Goal: Transaction & Acquisition: Purchase product/service

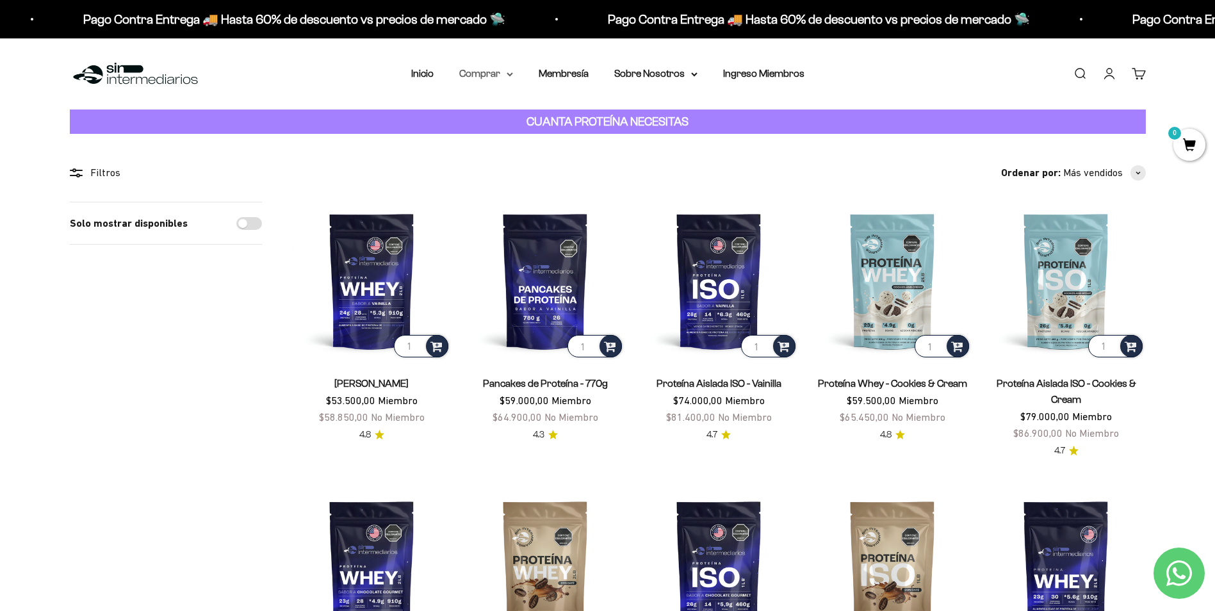
click at [503, 69] on summary "Comprar" at bounding box center [486, 73] width 54 height 17
click at [564, 136] on summary "Otros Suplementos" at bounding box center [520, 139] width 106 height 17
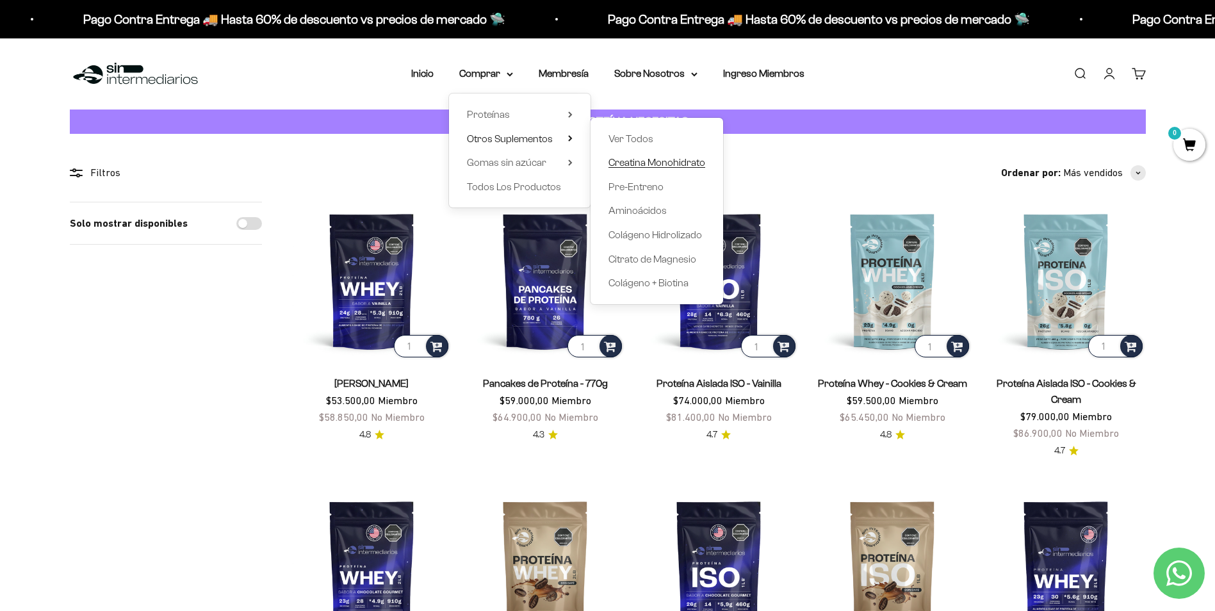
click at [673, 160] on span "Creatina Monohidrato" at bounding box center [656, 162] width 97 height 11
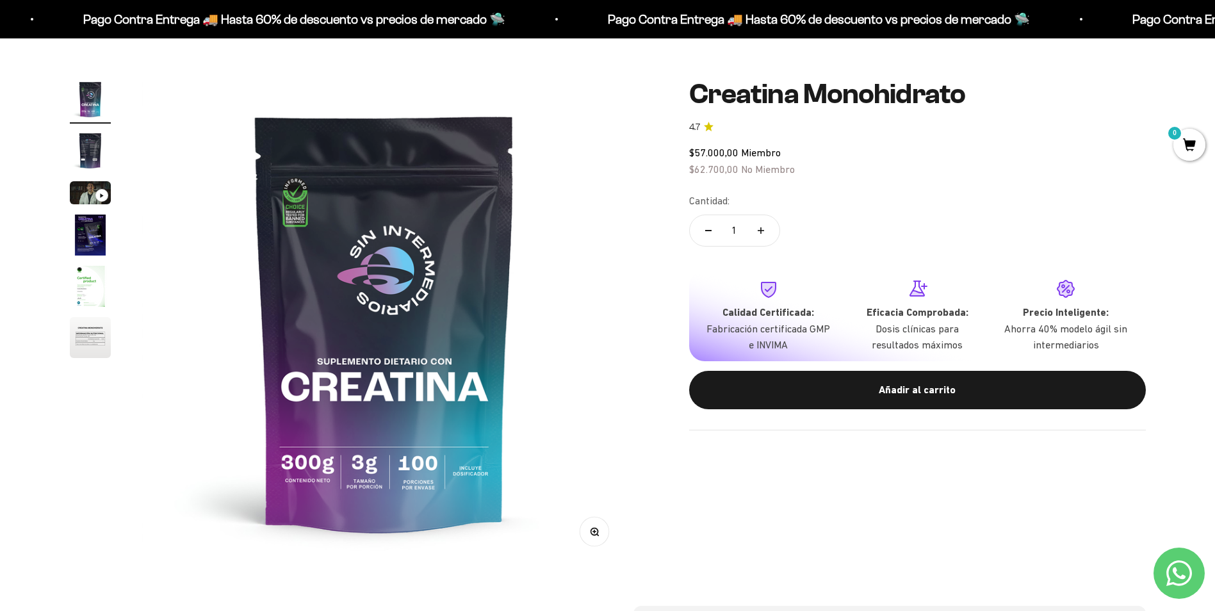
scroll to position [64, 0]
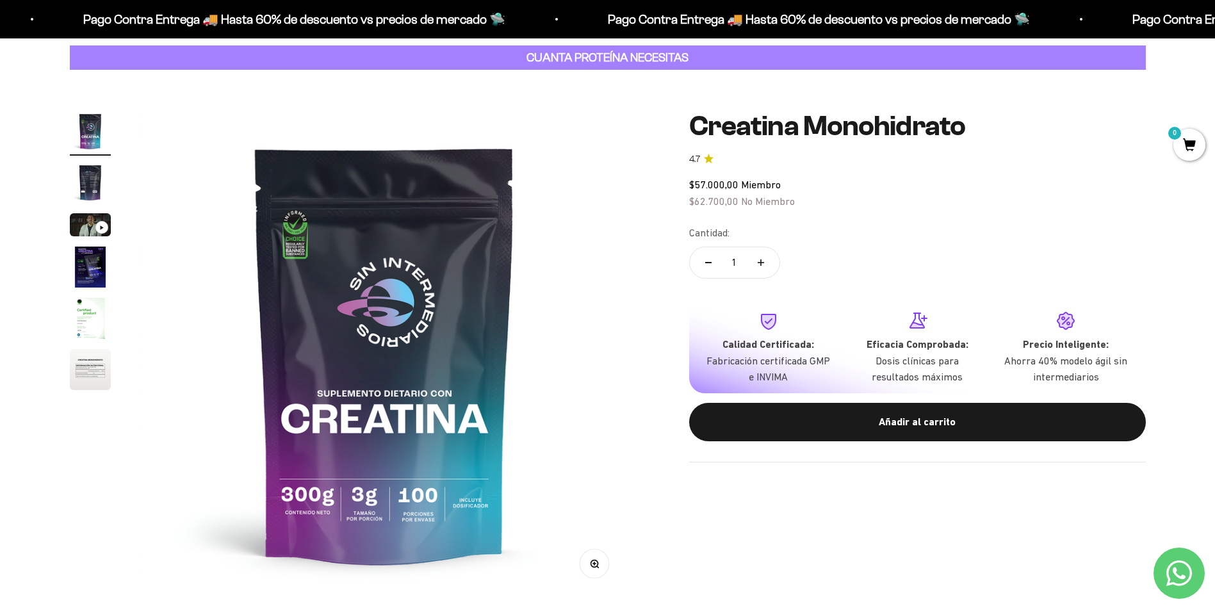
click at [89, 359] on img "Ir al artículo 6" at bounding box center [90, 369] width 41 height 41
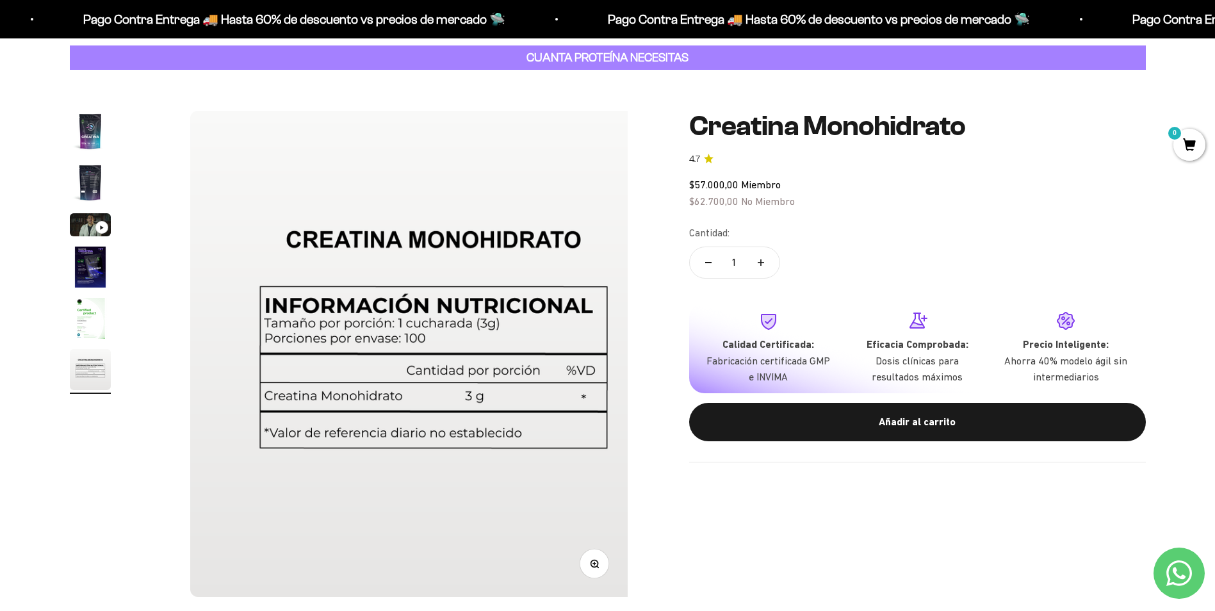
scroll to position [0, 2508]
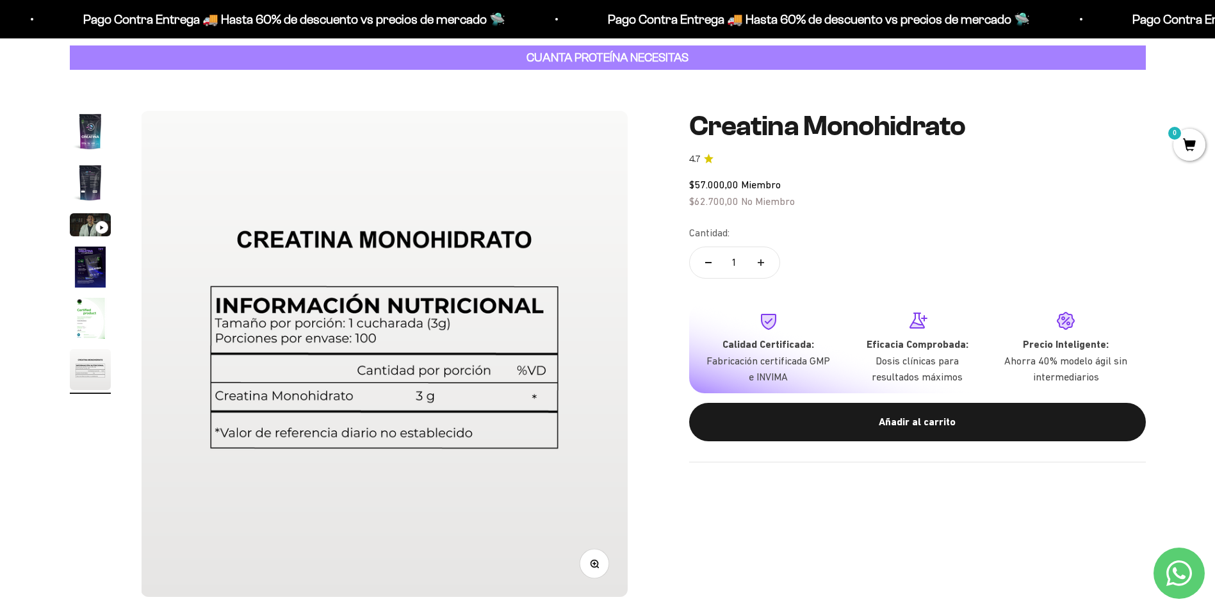
click at [95, 332] on img "Ir al artículo 5" at bounding box center [90, 318] width 41 height 41
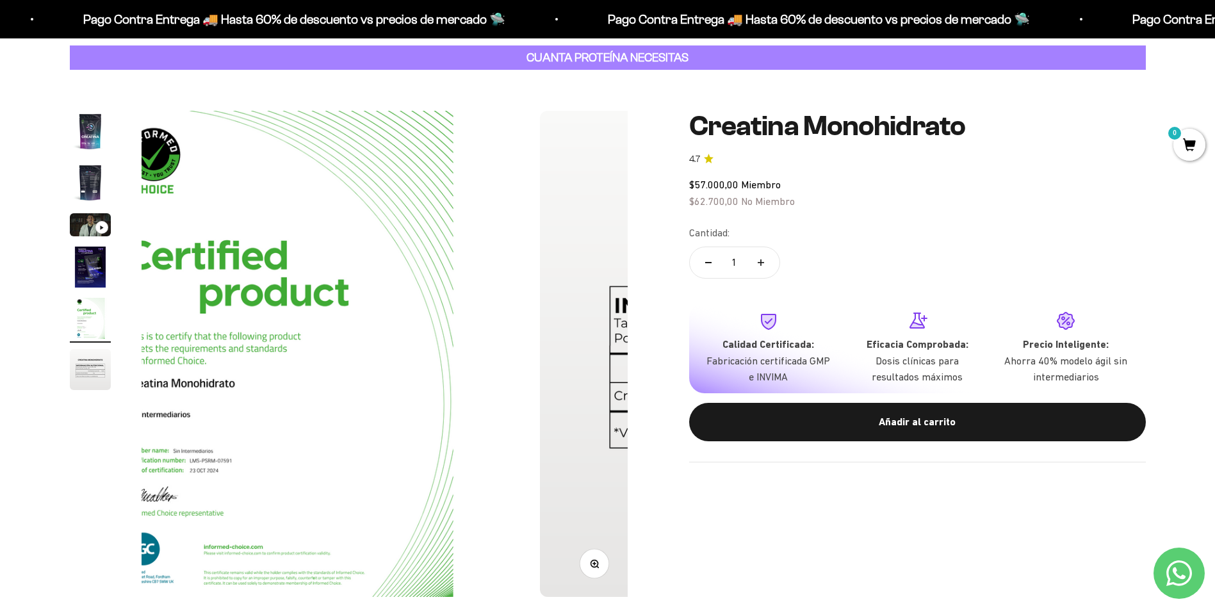
scroll to position [0, 2006]
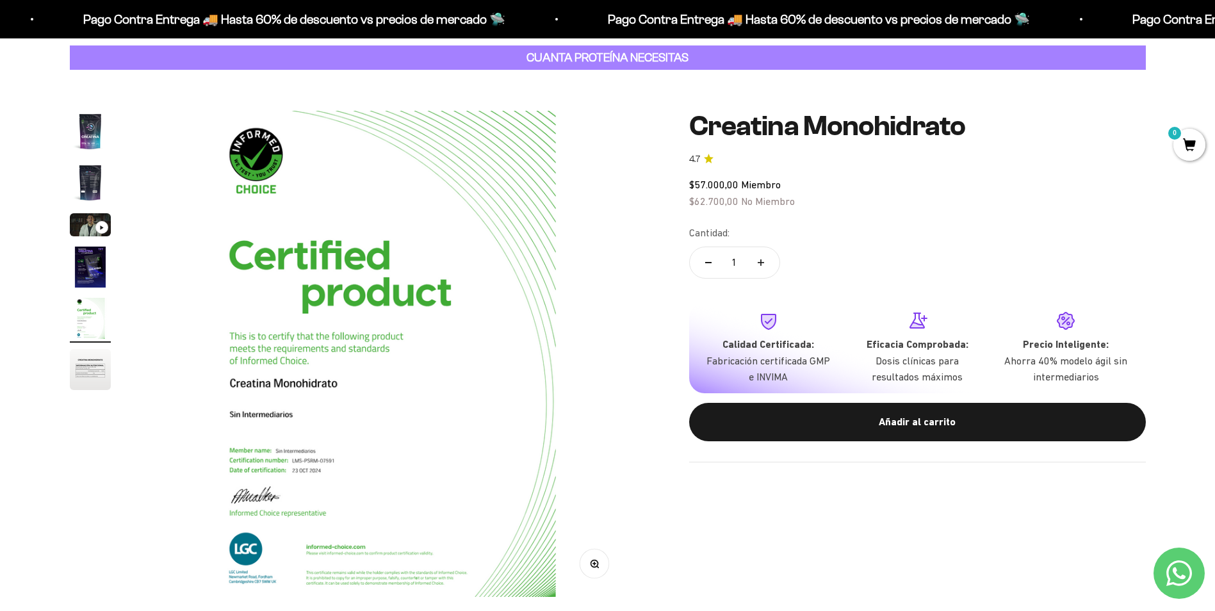
click at [86, 258] on img "Ir al artículo 4" at bounding box center [90, 267] width 41 height 41
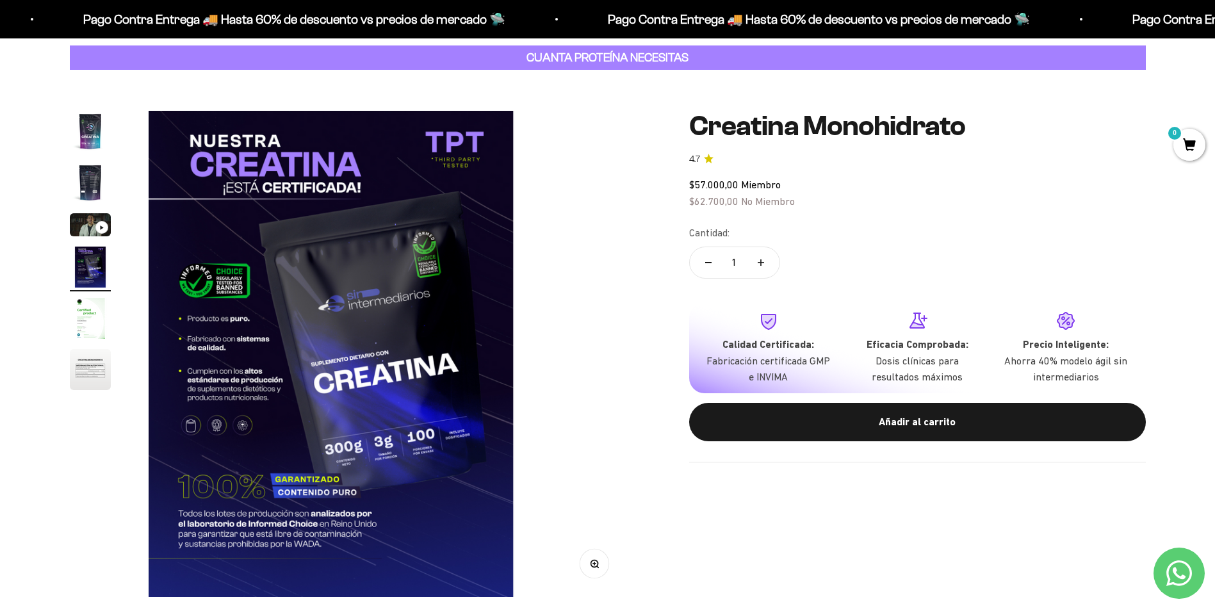
scroll to position [0, 1505]
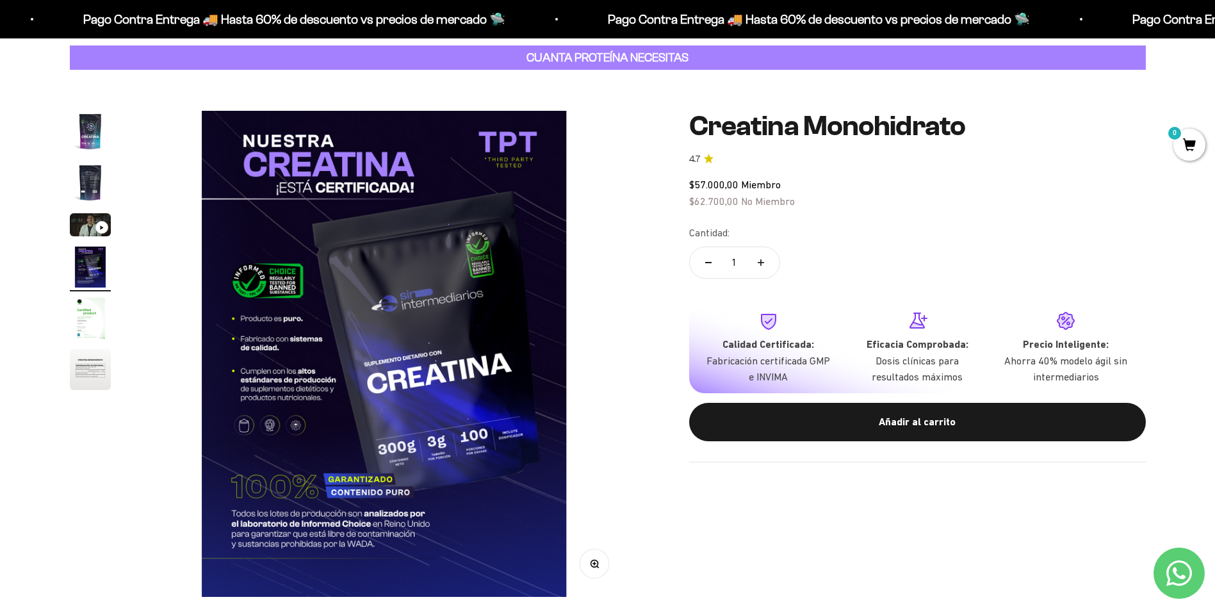
click at [80, 131] on img "Ir al artículo 1" at bounding box center [90, 131] width 41 height 41
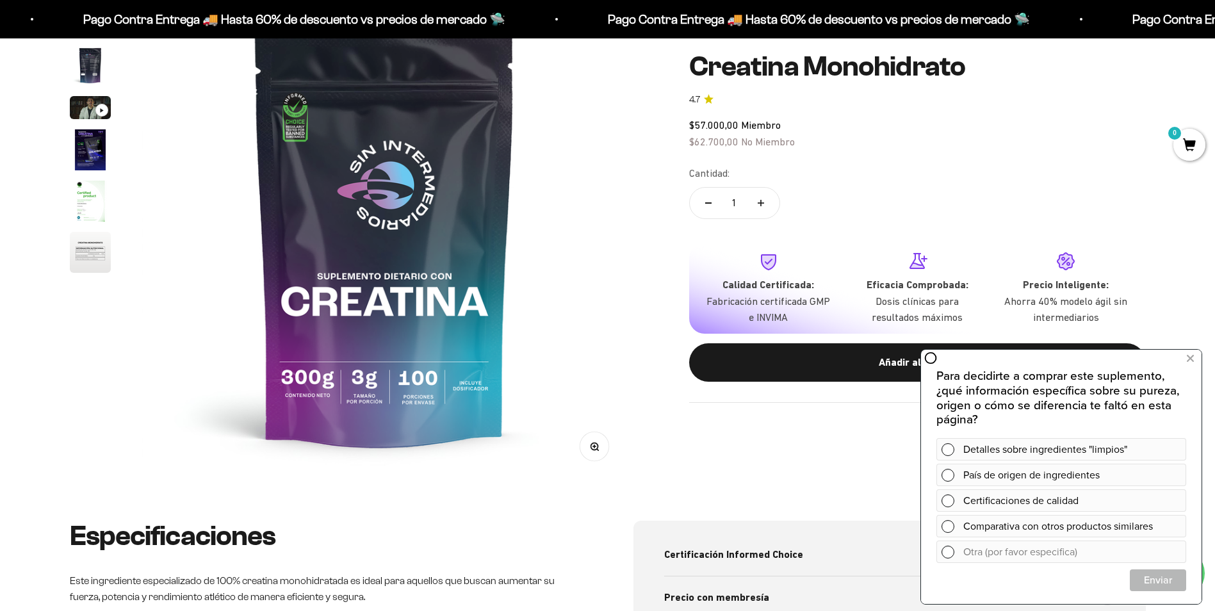
scroll to position [192, 0]
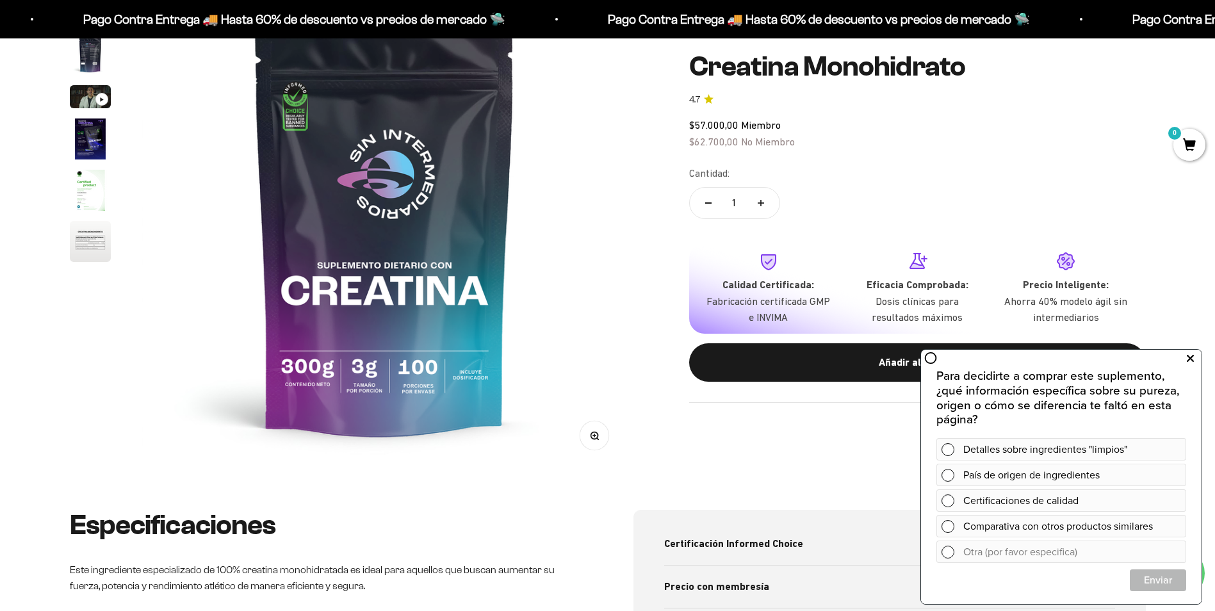
click at [1194, 361] on button at bounding box center [1189, 358] width 23 height 20
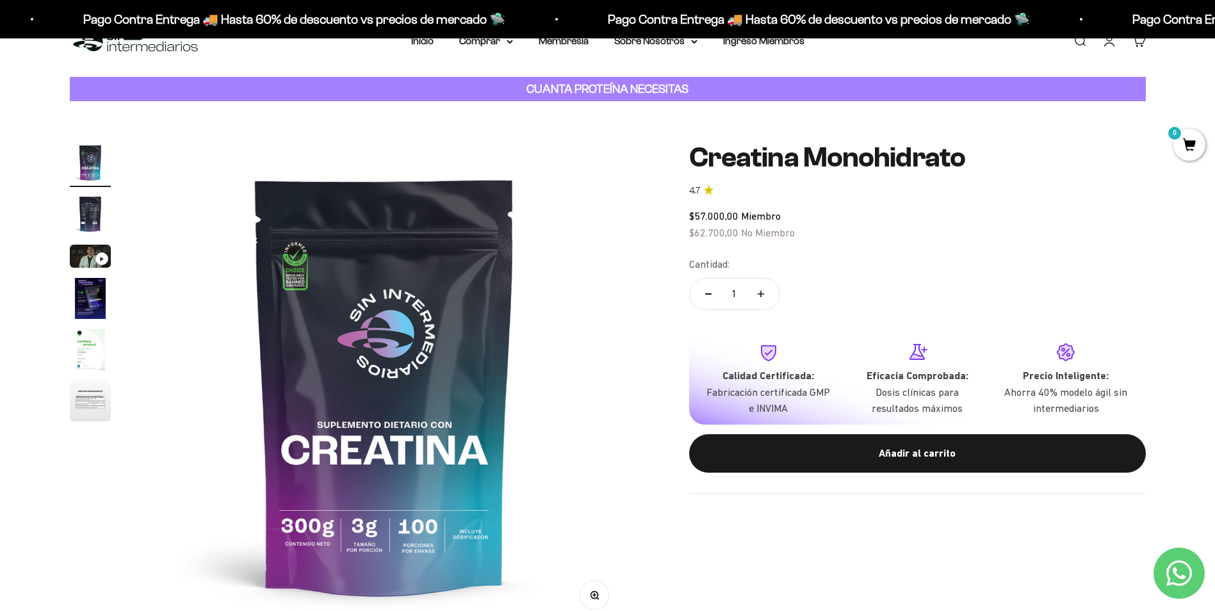
scroll to position [64, 0]
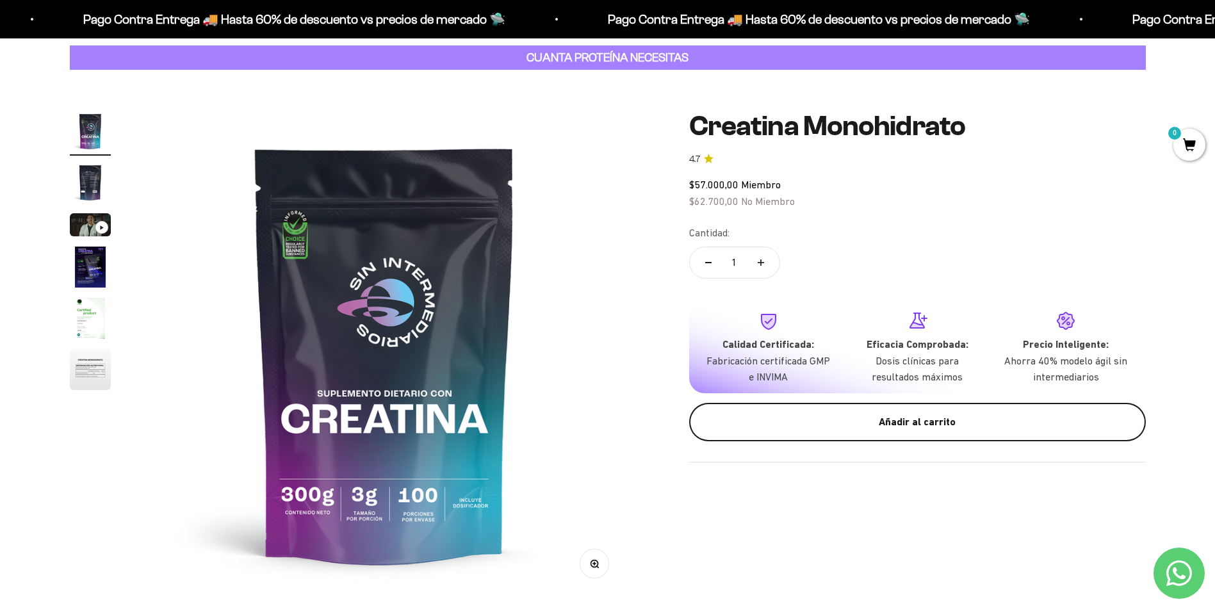
click at [856, 421] on div "Añadir al carrito" at bounding box center [917, 422] width 405 height 17
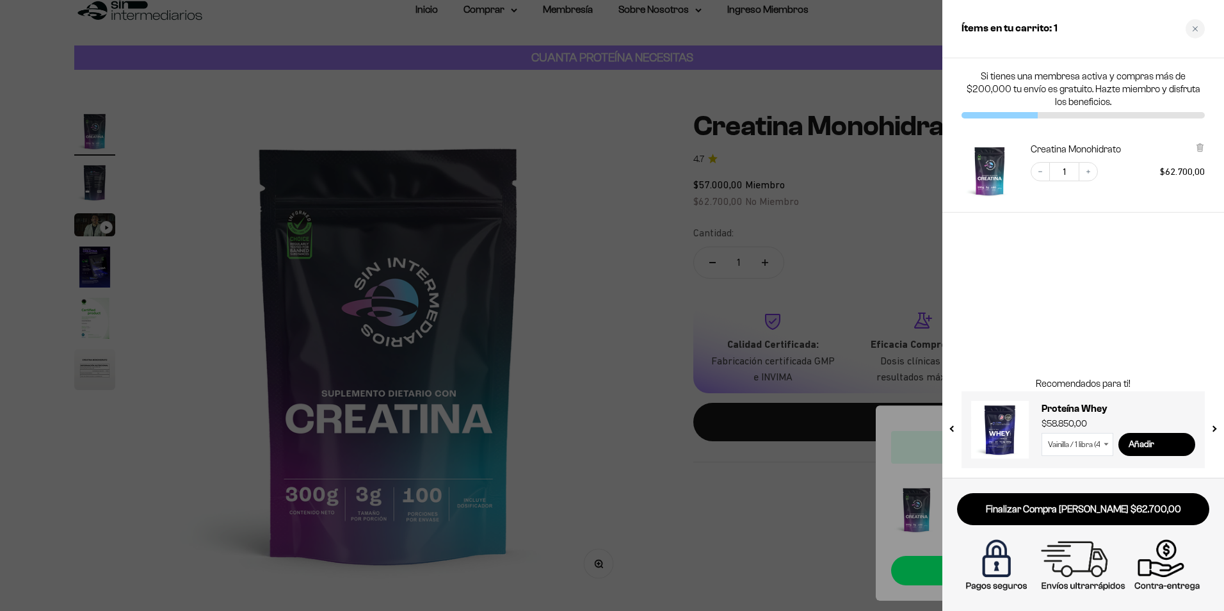
click at [853, 229] on div at bounding box center [612, 305] width 1224 height 611
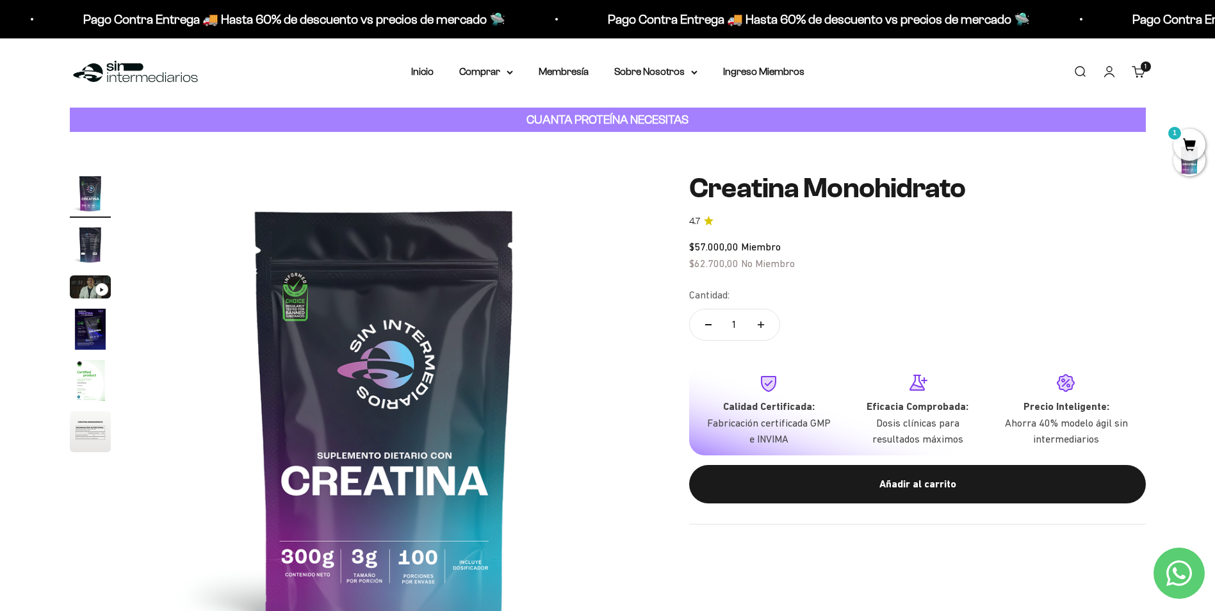
scroll to position [0, 0]
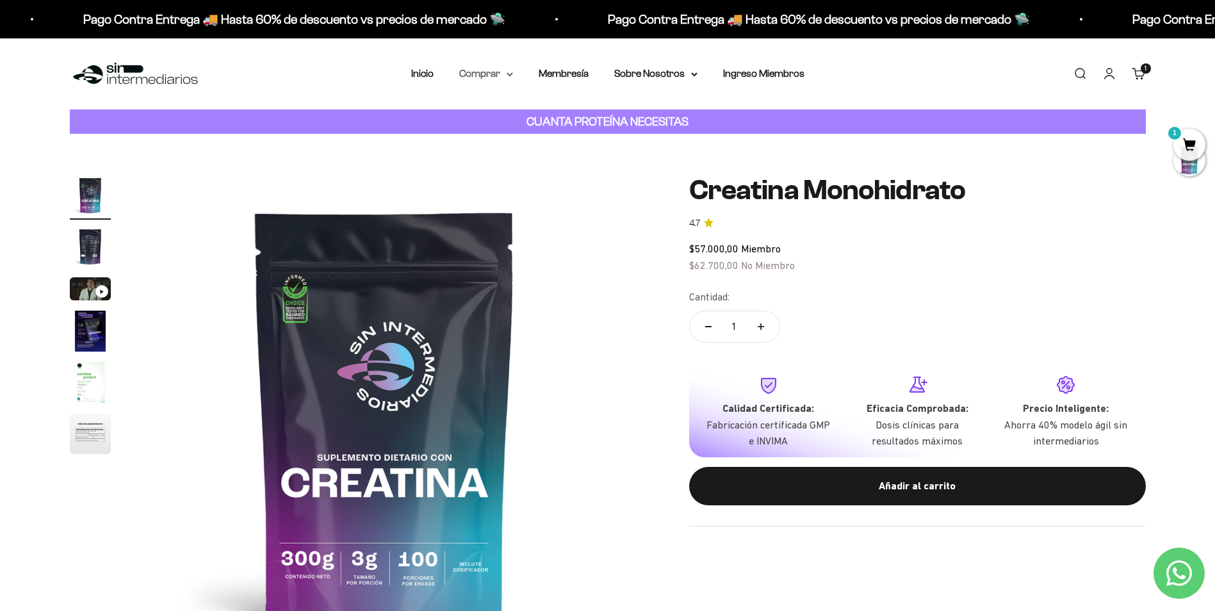
click at [506, 76] on summary "Comprar" at bounding box center [486, 73] width 54 height 17
click at [536, 113] on summary "Proteínas" at bounding box center [520, 114] width 106 height 17
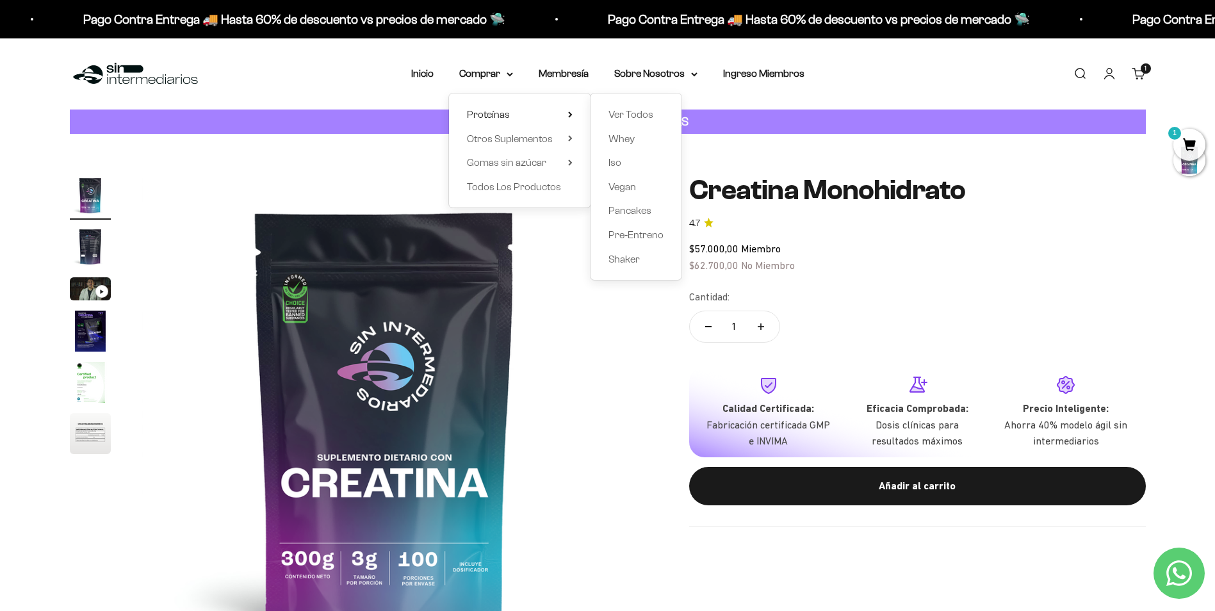
click at [601, 417] on img at bounding box center [385, 418] width 486 height 486
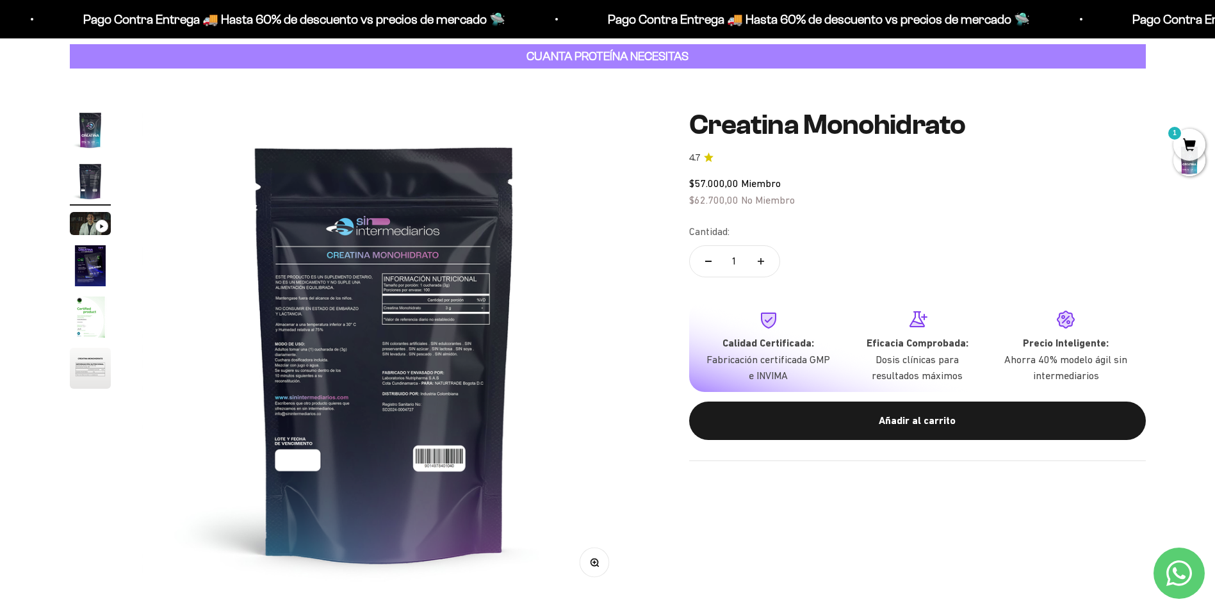
scroll to position [128, 0]
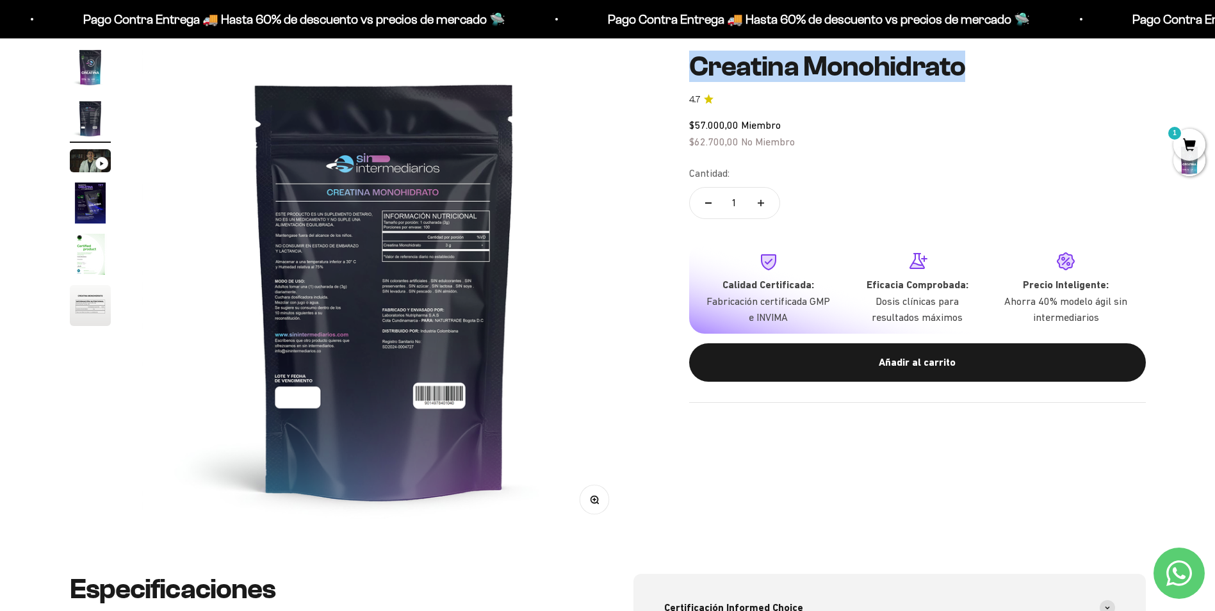
drag, startPoint x: 688, startPoint y: 69, endPoint x: 995, endPoint y: 64, distance: 307.4
click at [995, 64] on div "Zoom Ir al artículo 1 Ir al artículo 2 Ir al artículo 3 Ir al artículo 4 Ir al …" at bounding box center [608, 290] width 1076 height 486
drag, startPoint x: 995, startPoint y: 64, endPoint x: 936, endPoint y: 66, distance: 58.9
copy h1 "Creatina Monohidrato"
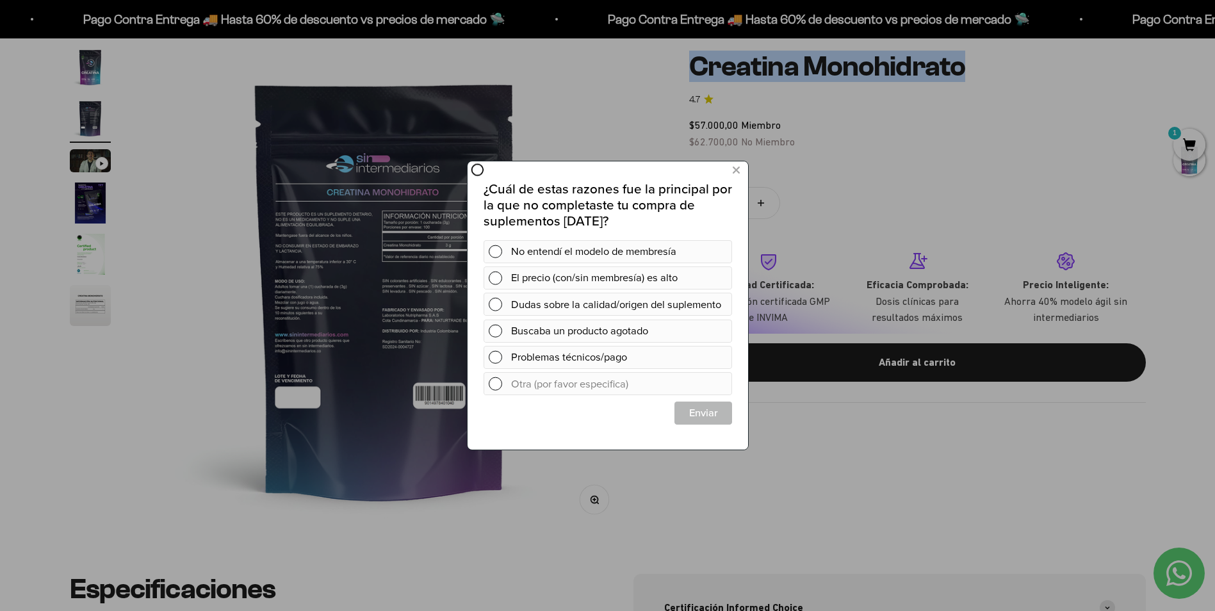
scroll to position [0, 0]
click at [733, 169] on icon at bounding box center [735, 170] width 7 height 17
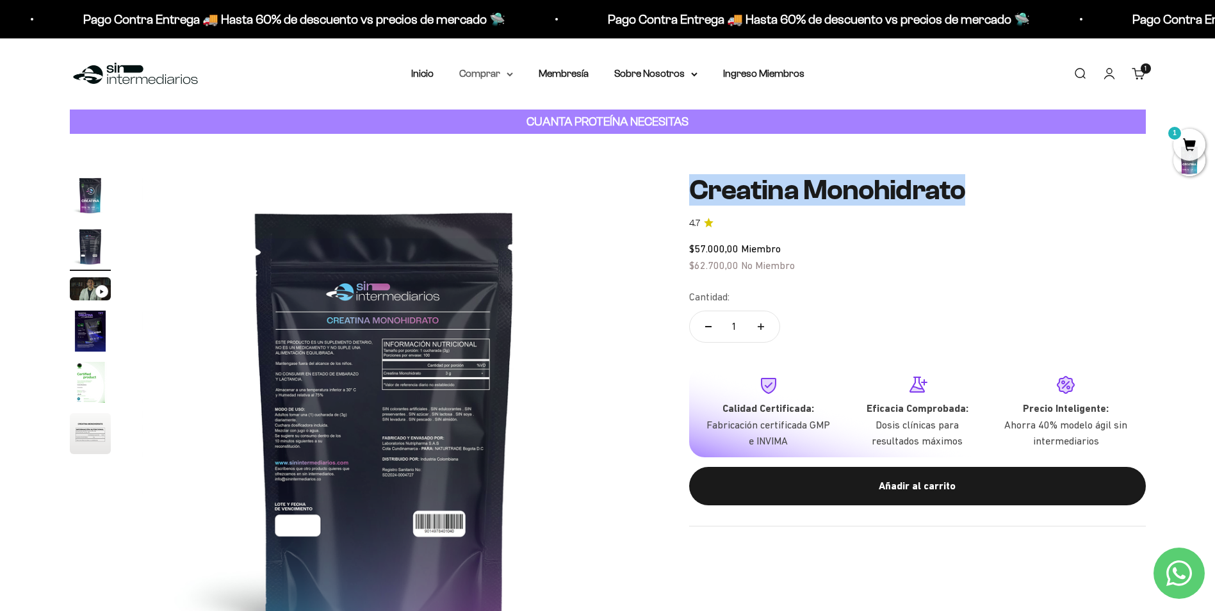
click at [499, 76] on summary "Comprar" at bounding box center [486, 73] width 54 height 17
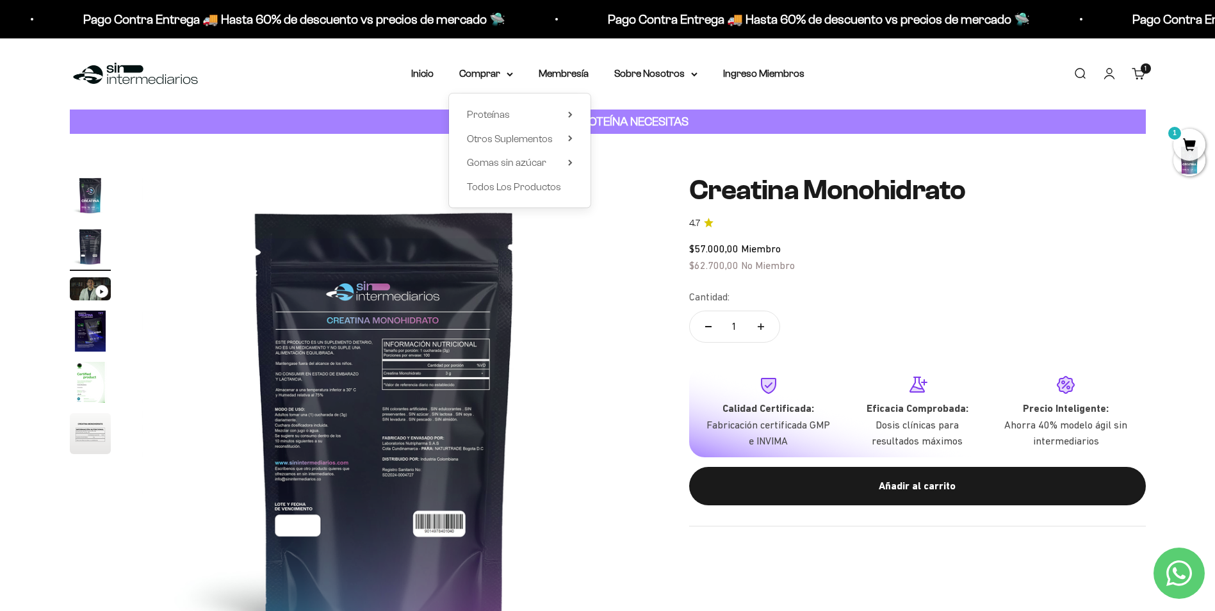
click at [517, 106] on div "Proteínas Ver Todos Whey Iso Vegan Shaker" at bounding box center [520, 150] width 142 height 114
click at [555, 111] on summary "Proteínas" at bounding box center [520, 114] width 106 height 17
click at [619, 164] on span "Iso" at bounding box center [614, 162] width 13 height 11
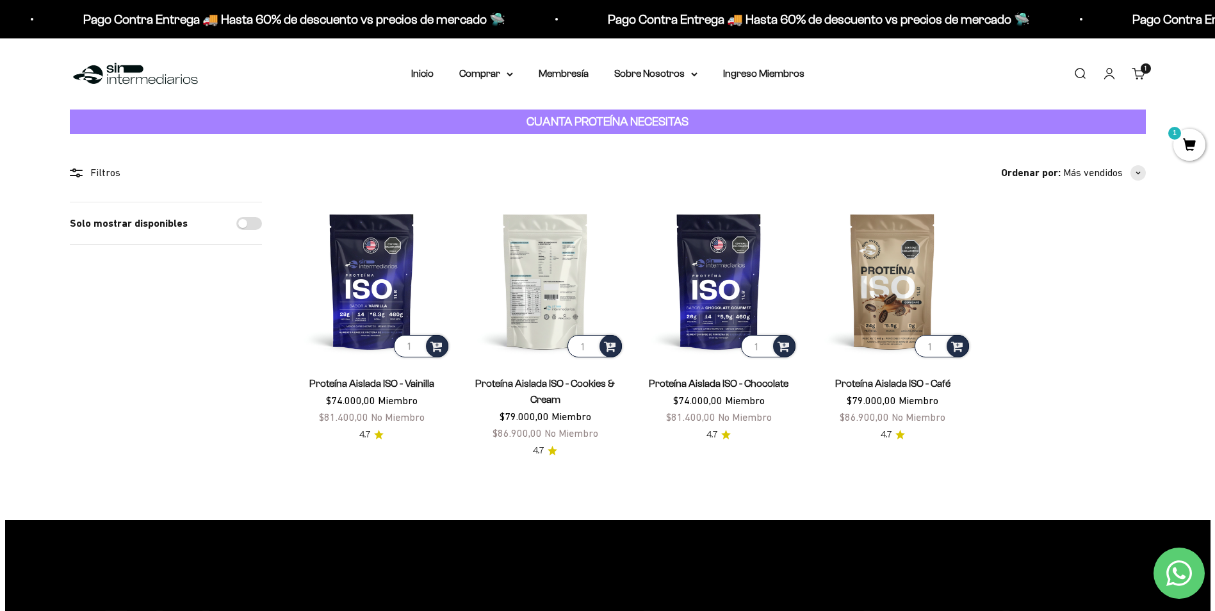
click at [539, 322] on img at bounding box center [545, 281] width 158 height 158
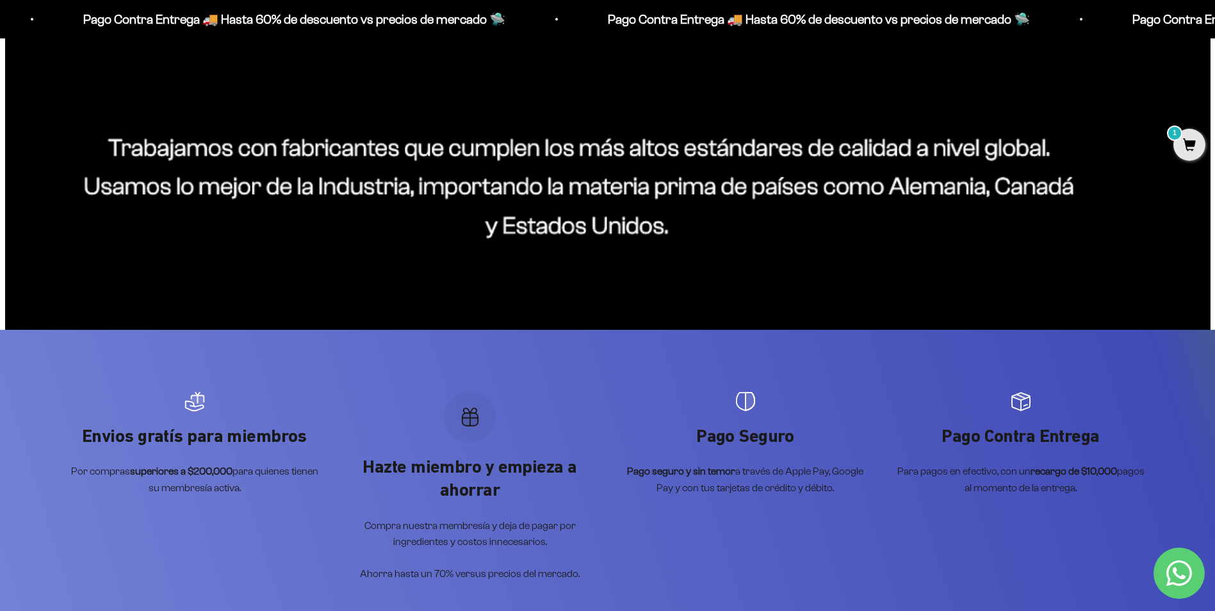
scroll to position [978, 0]
